Goal: Task Accomplishment & Management: Complete application form

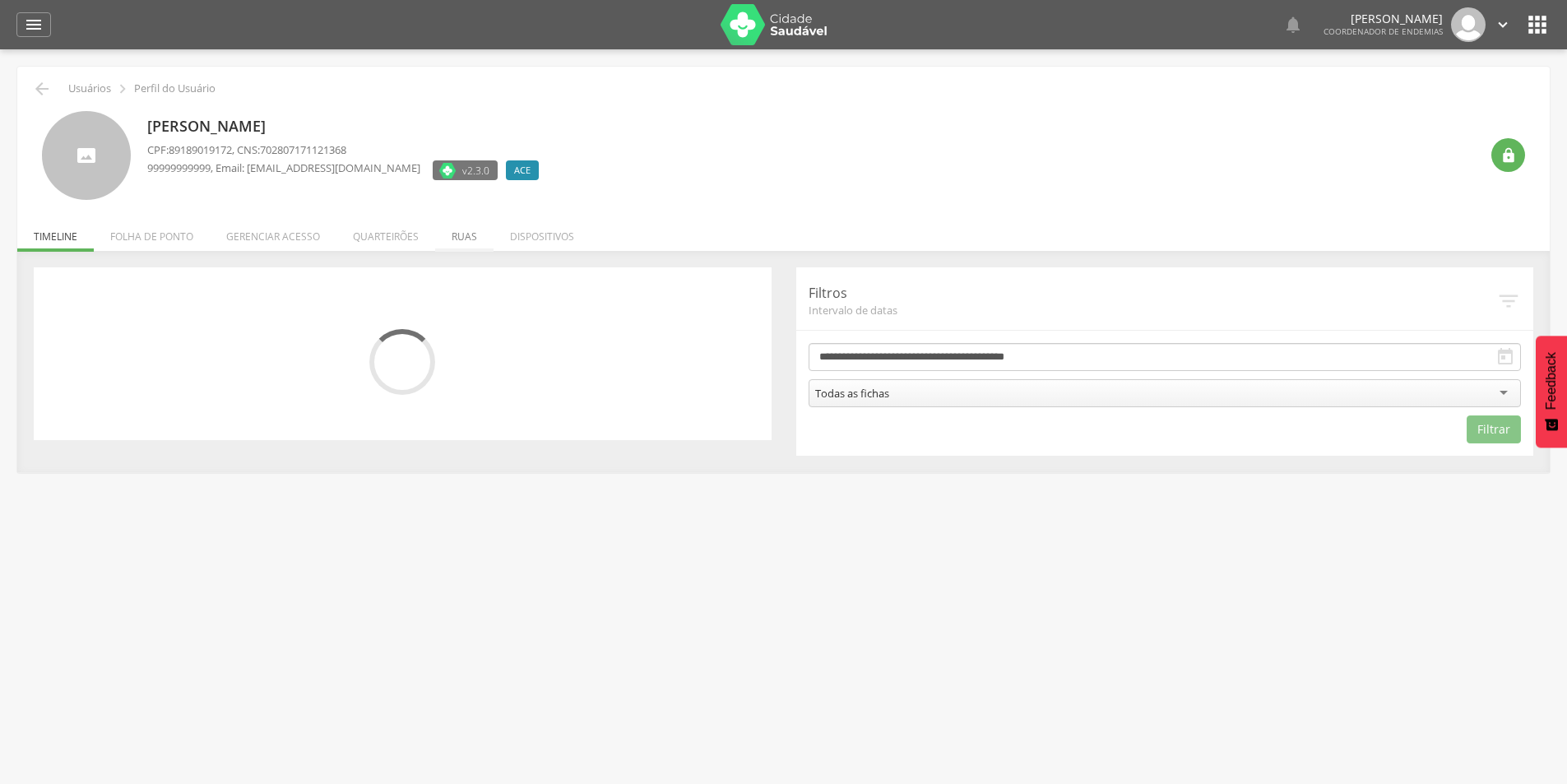
click at [465, 233] on li "Ruas" at bounding box center [464, 232] width 59 height 38
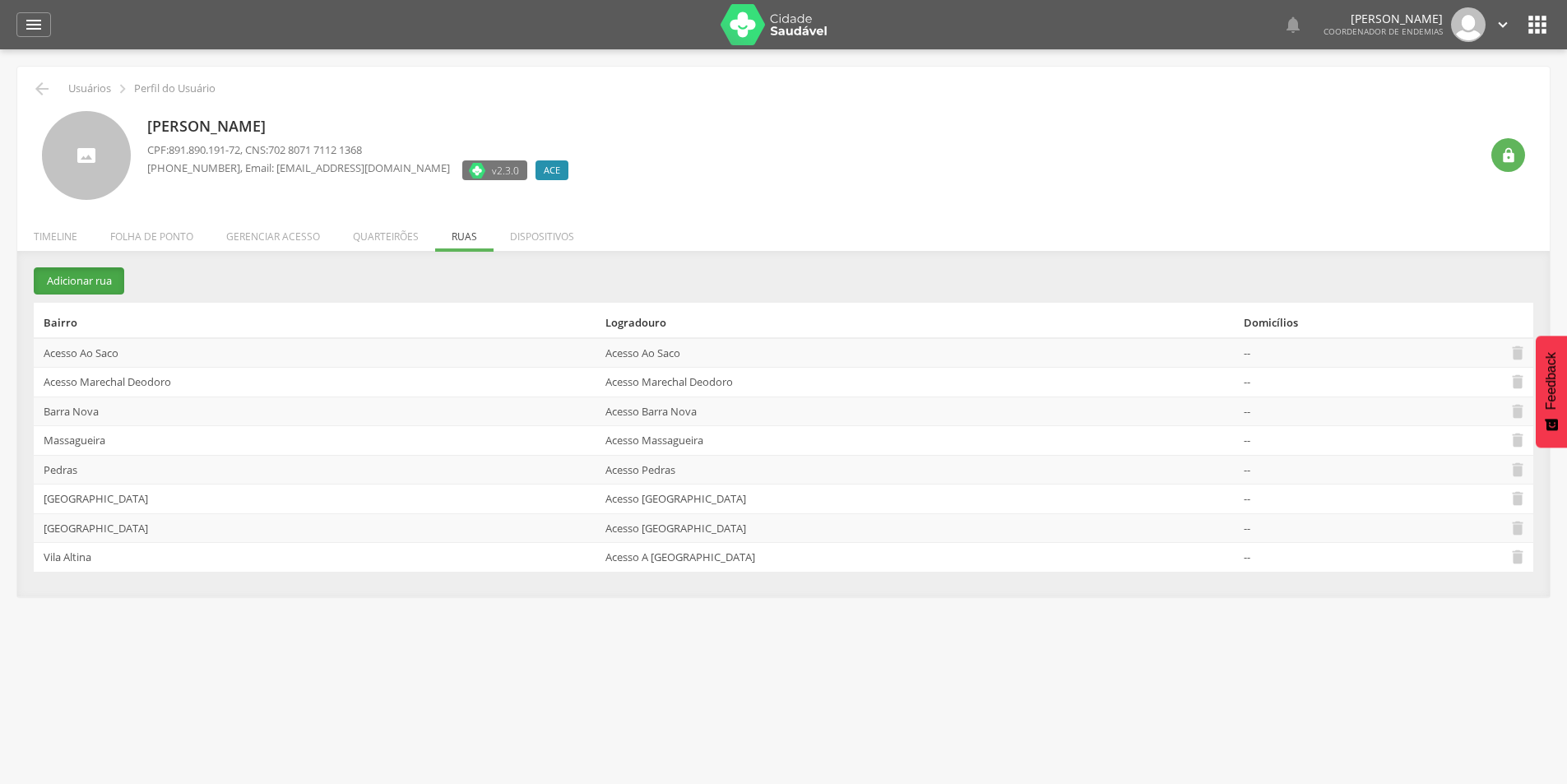
click at [80, 282] on button "Adicionar rua" at bounding box center [79, 281] width 90 height 27
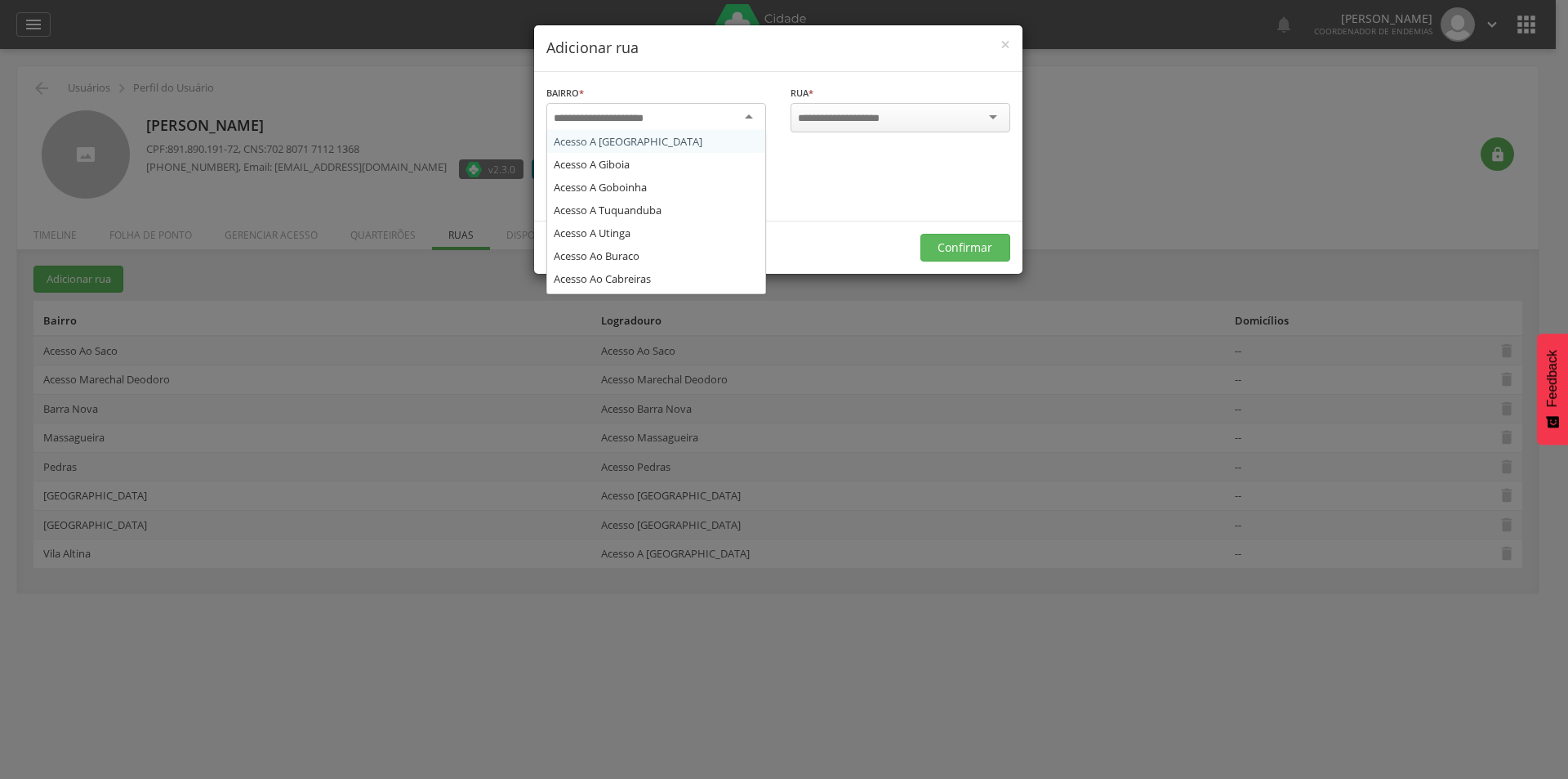
click at [583, 123] on input "select-one" at bounding box center [609, 118] width 111 height 14
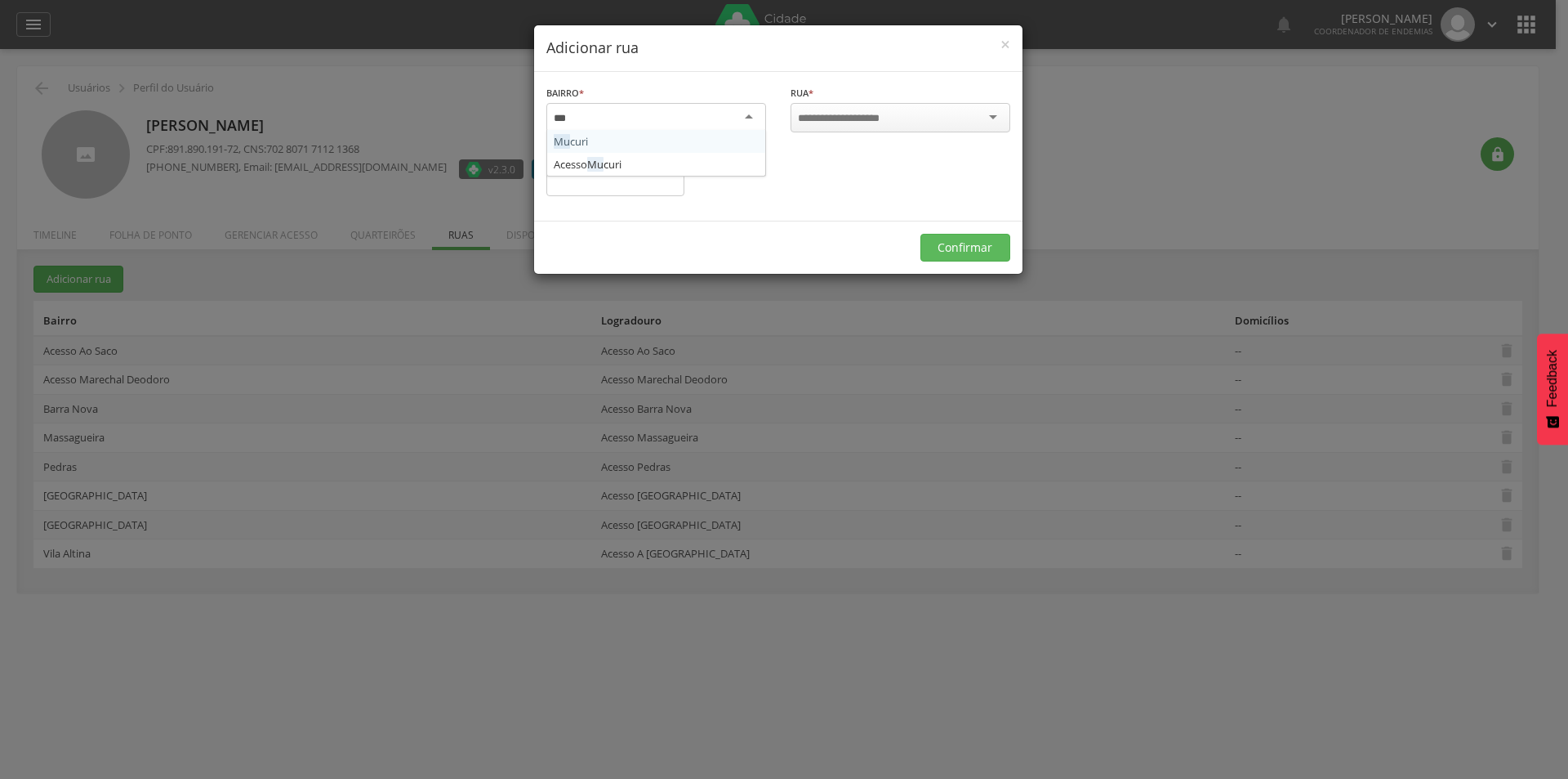
type input "****"
click at [818, 112] on input "select-one" at bounding box center [850, 118] width 104 height 14
click at [957, 250] on button "Confirmar" at bounding box center [965, 245] width 90 height 28
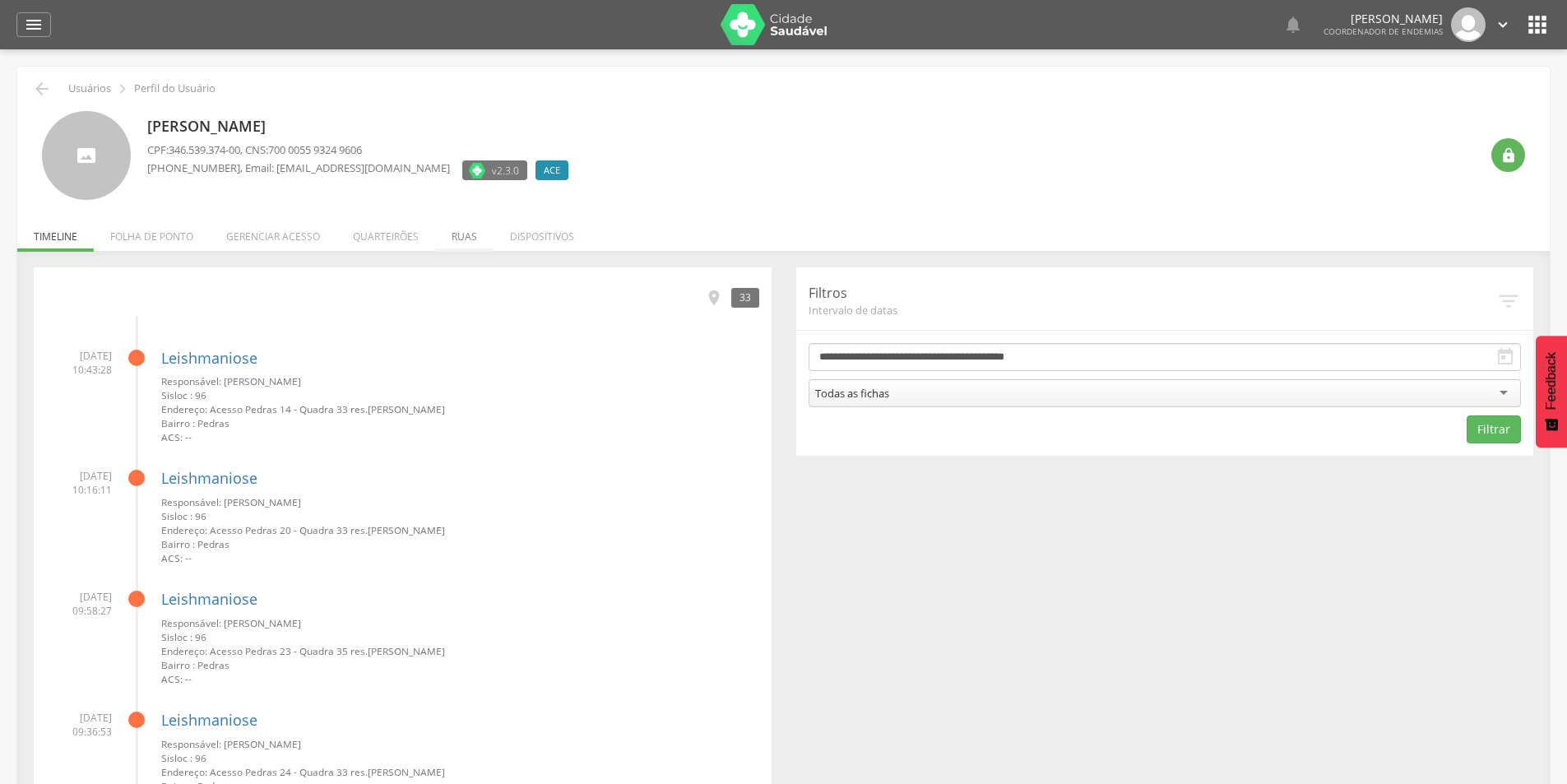
click at [462, 236] on li "Ruas" at bounding box center [464, 232] width 59 height 38
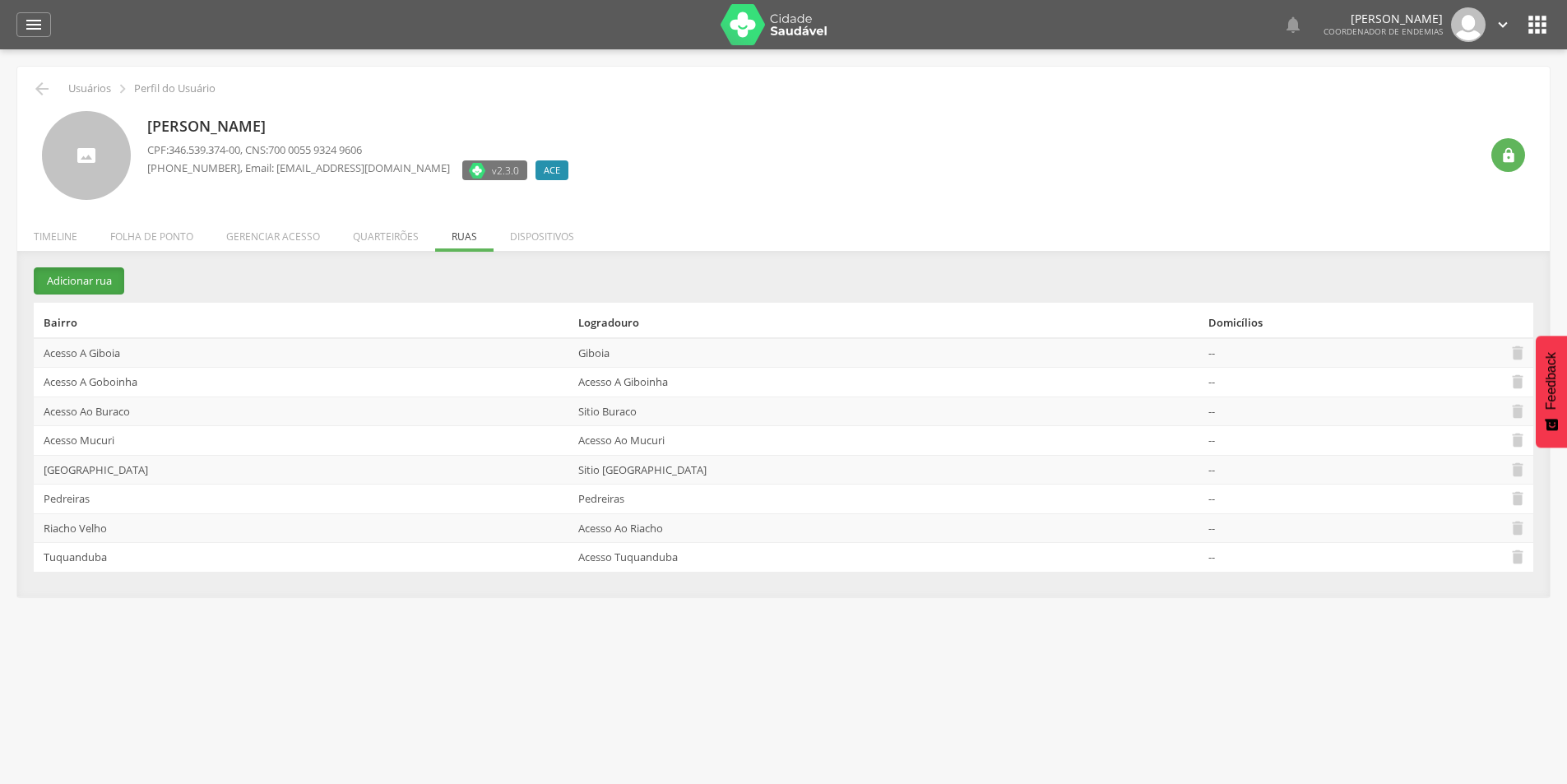
click at [71, 282] on button "Adicionar rua" at bounding box center [79, 281] width 90 height 27
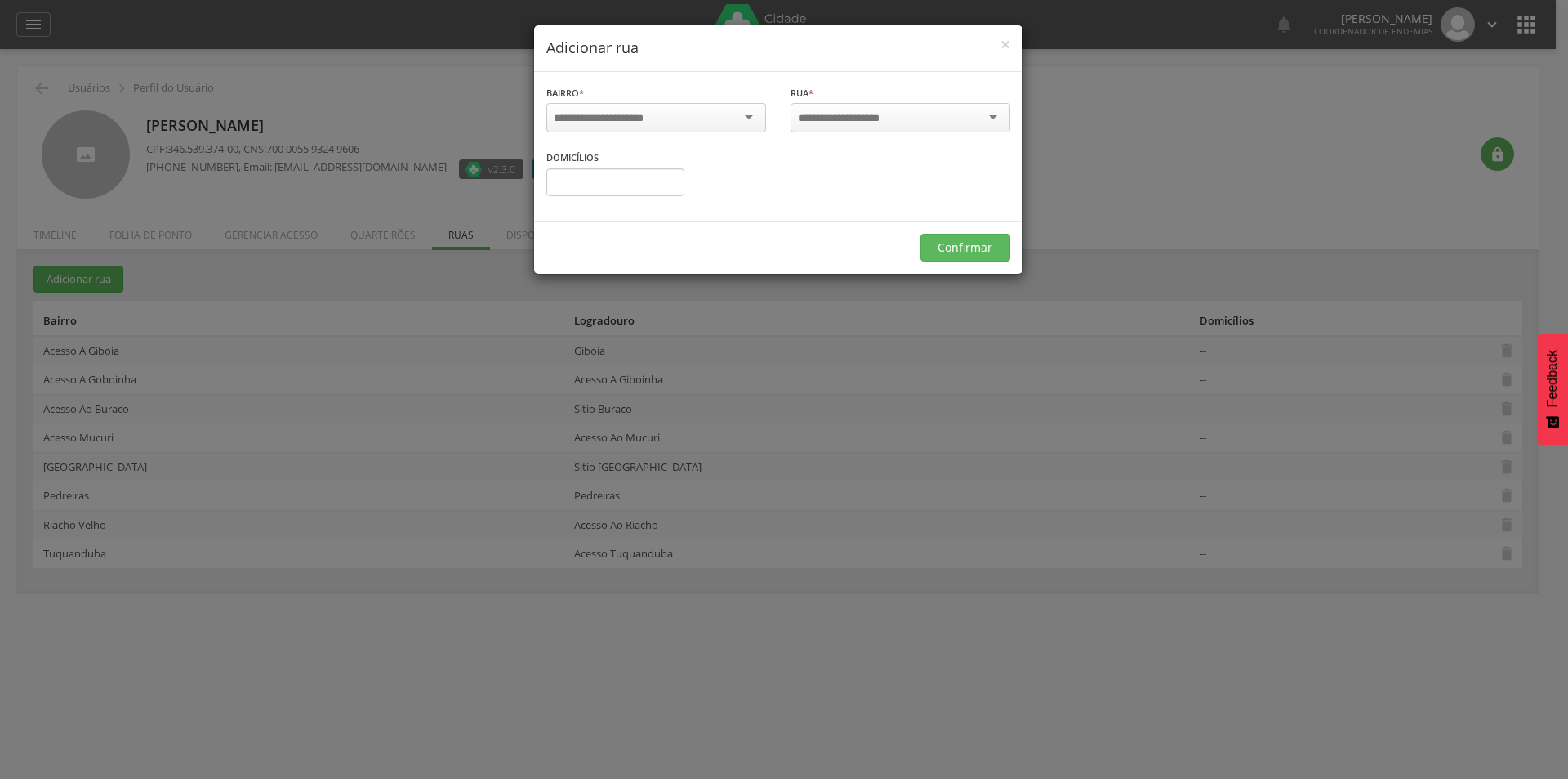
click at [254, 241] on div "× Adicionar rua Bairro * Informe o bairro Rua * Informe a rua [GEOGRAPHIC_DATA]…" at bounding box center [784, 389] width 1568 height 779
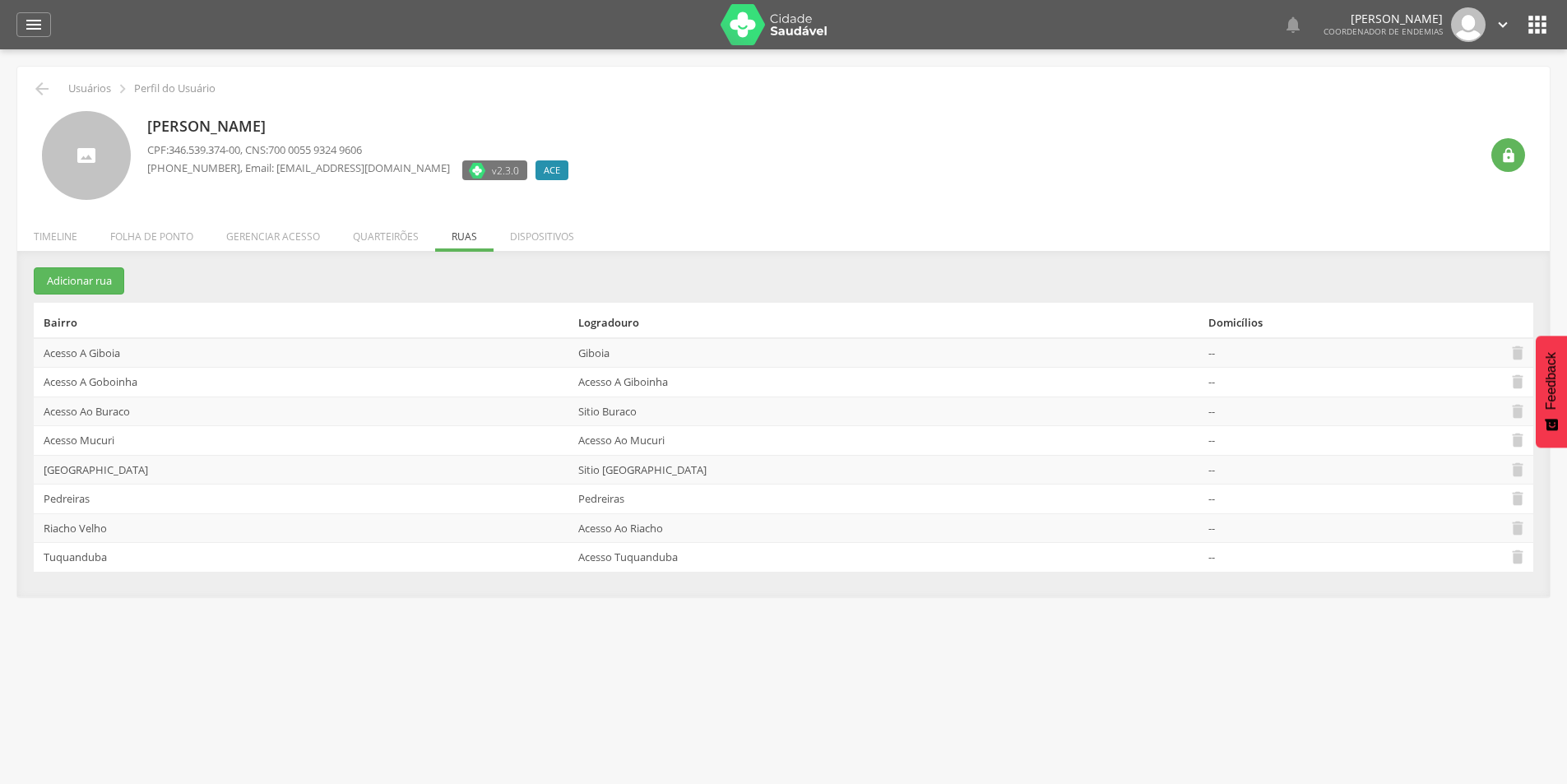
click at [1494, 22] on div " Configurações Sair" at bounding box center [1477, 25] width 69 height 35
click at [1505, 23] on icon "" at bounding box center [1502, 24] width 18 height 18
click at [1416, 94] on link "Sair" at bounding box center [1446, 95] width 130 height 20
